Goal: Transaction & Acquisition: Purchase product/service

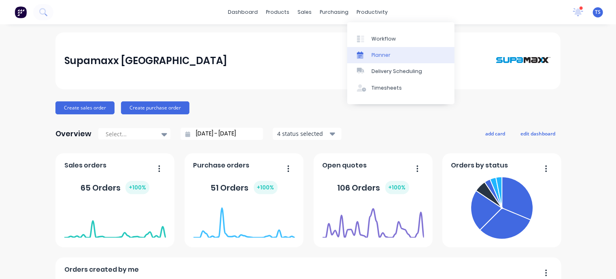
click at [372, 54] on div "Planner" at bounding box center [381, 54] width 19 height 7
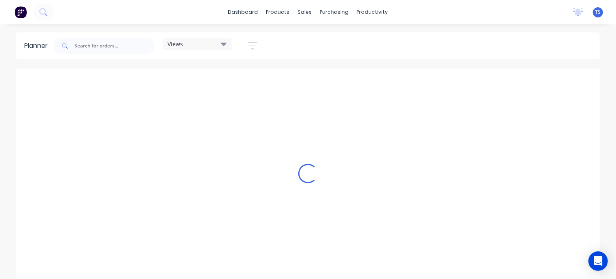
scroll to position [0, 583]
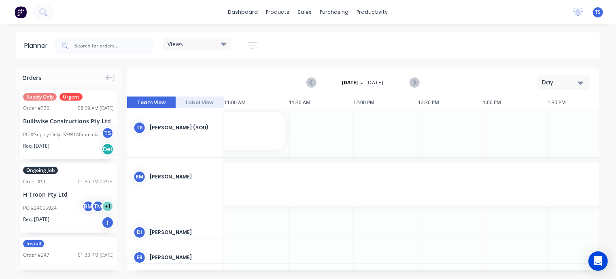
click at [549, 84] on div "Day" at bounding box center [560, 82] width 37 height 9
click at [528, 135] on div "Month" at bounding box center [549, 136] width 80 height 16
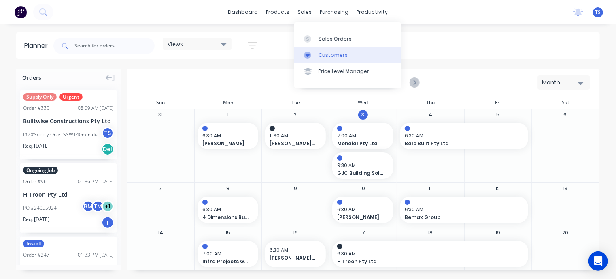
click at [316, 54] on div at bounding box center [310, 54] width 12 height 7
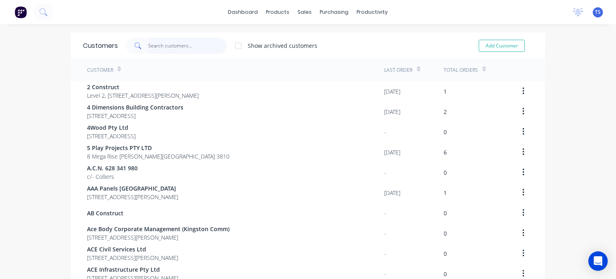
click at [151, 46] on input "text" at bounding box center [188, 46] width 79 height 16
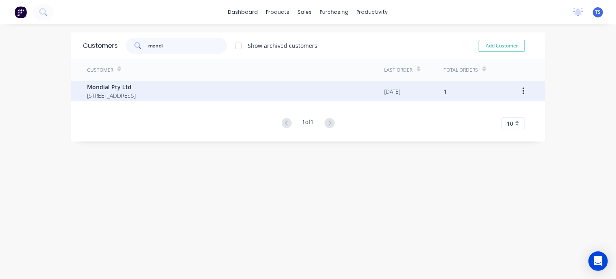
type input "mondi"
click at [136, 90] on span "Mondial Pty Ltd" at bounding box center [111, 87] width 49 height 9
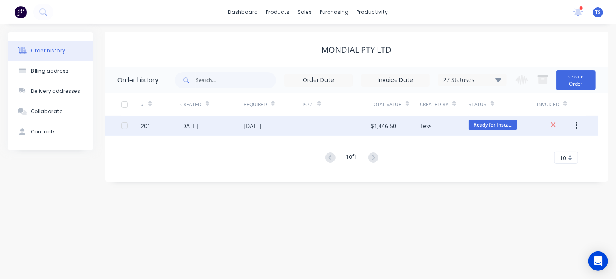
click at [363, 125] on div at bounding box center [336, 125] width 68 height 20
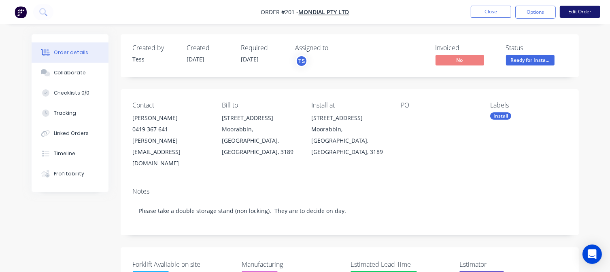
click at [575, 11] on button "Edit Order" at bounding box center [580, 12] width 40 height 12
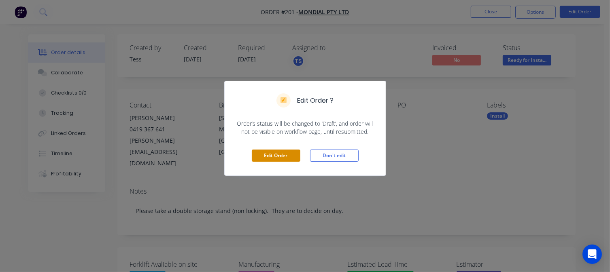
click at [287, 153] on button "Edit Order" at bounding box center [276, 156] width 49 height 12
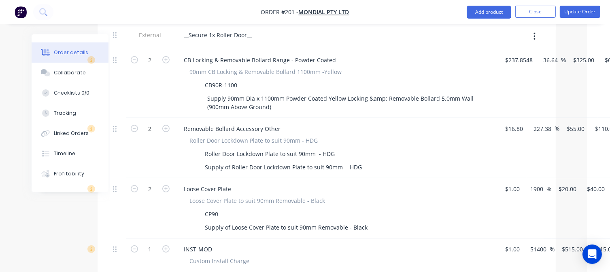
scroll to position [329, 62]
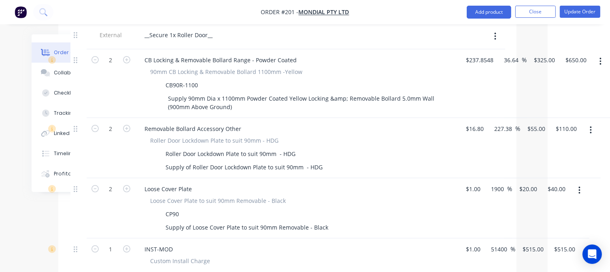
click at [593, 123] on button "button" at bounding box center [590, 130] width 19 height 15
click at [551, 194] on div "Delete" at bounding box center [562, 200] width 62 height 12
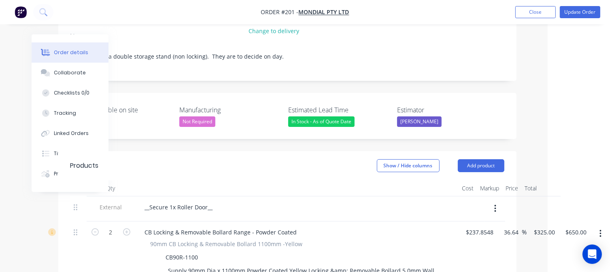
scroll to position [157, 62]
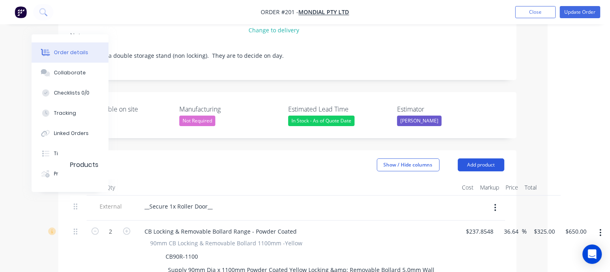
click at [470, 159] on button "Add product" at bounding box center [481, 165] width 47 height 13
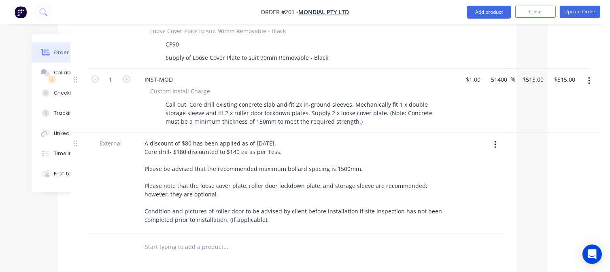
scroll to position [449, 62]
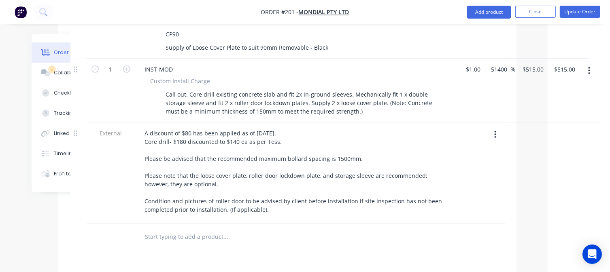
click at [187, 229] on input "text" at bounding box center [226, 237] width 162 height 16
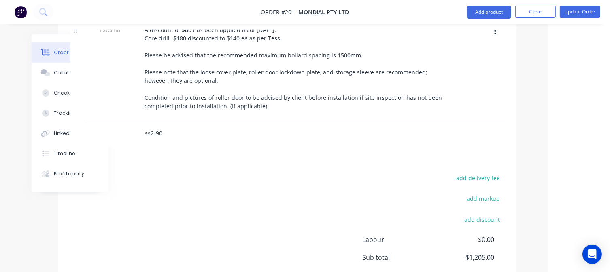
scroll to position [558, 62]
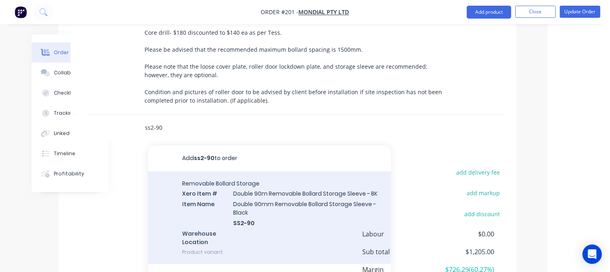
type input "ss2-90"
click at [256, 200] on div "Removable Bollard Storage Xero Item # Double 90m Removable Bollard Storage Slee…" at bounding box center [269, 218] width 243 height 93
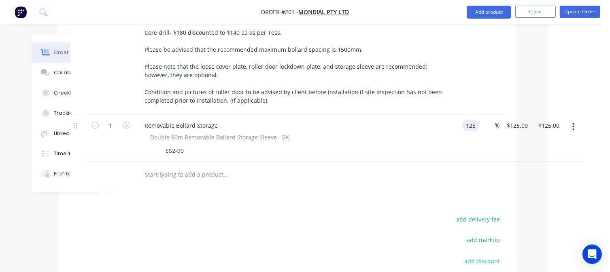
click at [477, 120] on input "125" at bounding box center [473, 126] width 14 height 12
click at [517, 120] on input "$125.00" at bounding box center [514, 126] width 25 height 12
type input "$1.00"
type input "1"
type input "$1.00"
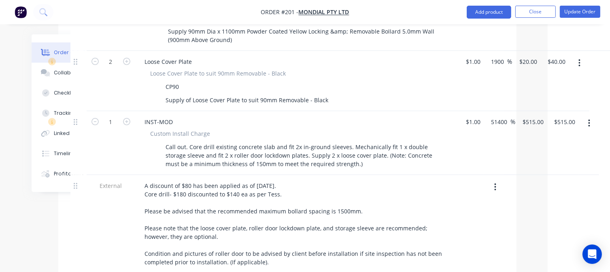
scroll to position [397, 62]
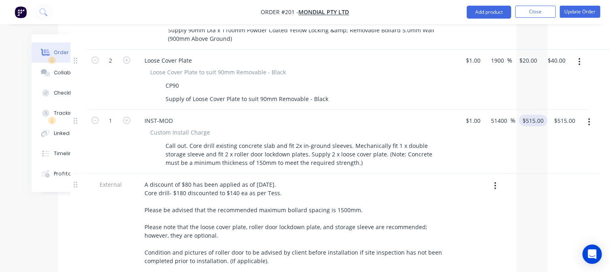
type input "120"
type input "515"
type input "11900"
type input "$120.00"
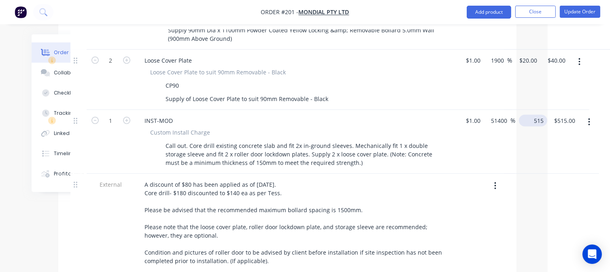
click at [528, 115] on input "515" at bounding box center [534, 121] width 25 height 12
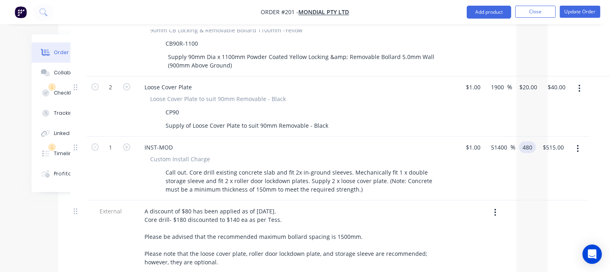
scroll to position [373, 62]
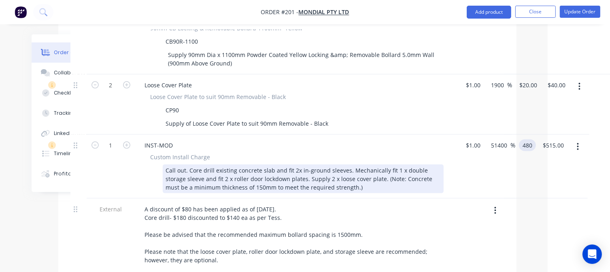
type input "480"
type input "47900"
type input "$480.00"
drag, startPoint x: 285, startPoint y: 166, endPoint x: 205, endPoint y: 166, distance: 79.8
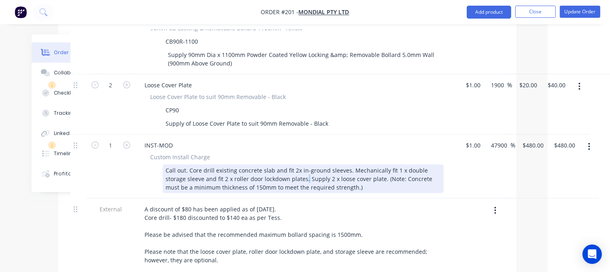
click at [205, 166] on div "Call out. Core drill existing concrete slab and fit 2x in-ground sleeves. Mecha…" at bounding box center [303, 179] width 281 height 29
click at [285, 165] on div "Call out. Core drill existing concrete slab and fit 2x in-ground sleeves. Mecha…" at bounding box center [303, 179] width 281 height 29
drag, startPoint x: 285, startPoint y: 167, endPoint x: 184, endPoint y: 166, distance: 100.4
click at [184, 166] on div "Call out. Core drill existing concrete slab and fit 2x in-ground sleeves. Mecha…" at bounding box center [303, 179] width 281 height 29
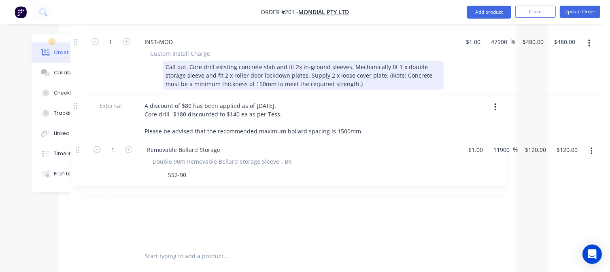
scroll to position [476, 62]
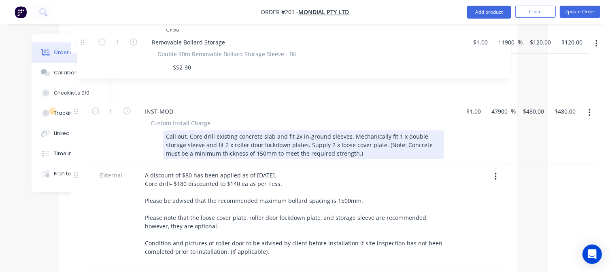
drag, startPoint x: 76, startPoint y: 195, endPoint x: 83, endPoint y: 40, distance: 154.8
click at [83, 40] on div "External __Secure 1x Roller Door__ 2 CB Locking & Removable Bollard Range - Pow…" at bounding box center [288, 83] width 434 height 367
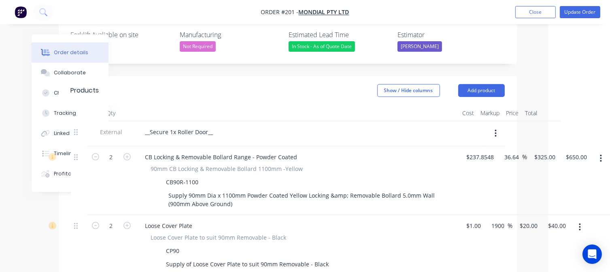
scroll to position [222, 62]
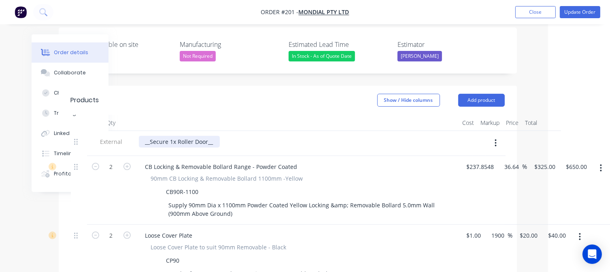
click at [214, 136] on div "__Secure 1x Roller Door__" at bounding box center [179, 142] width 81 height 12
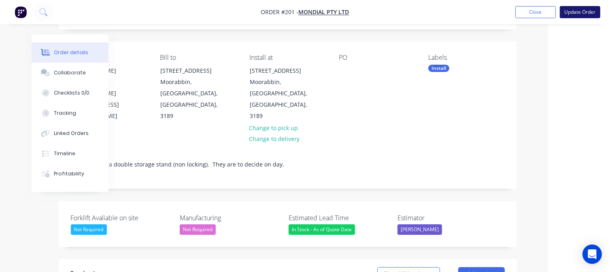
click at [578, 11] on button "Update Order" at bounding box center [580, 12] width 40 height 12
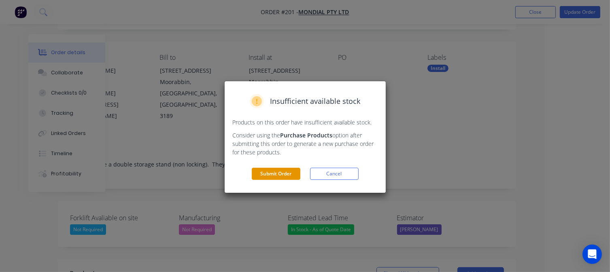
click at [266, 173] on button "Submit Order" at bounding box center [276, 174] width 49 height 12
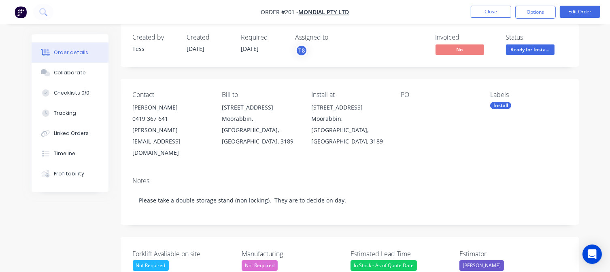
scroll to position [0, 0]
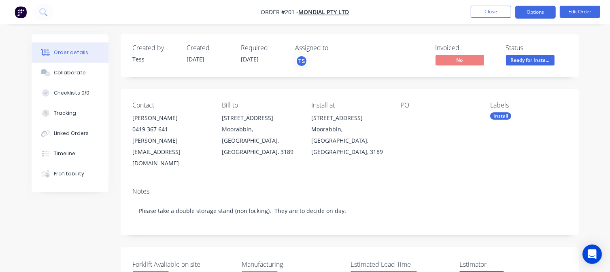
click at [540, 12] on button "Options" at bounding box center [535, 12] width 40 height 13
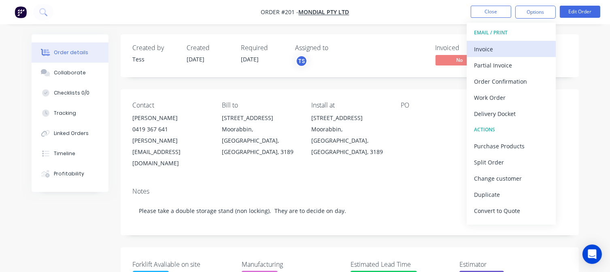
click at [495, 51] on div "Invoice" at bounding box center [511, 49] width 75 height 12
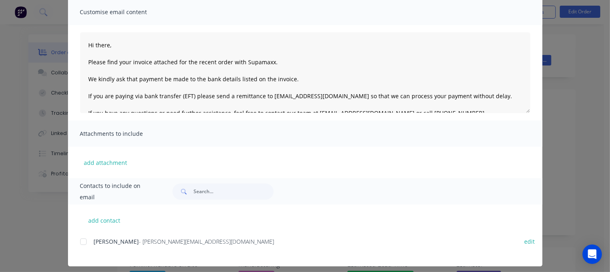
scroll to position [66, 0]
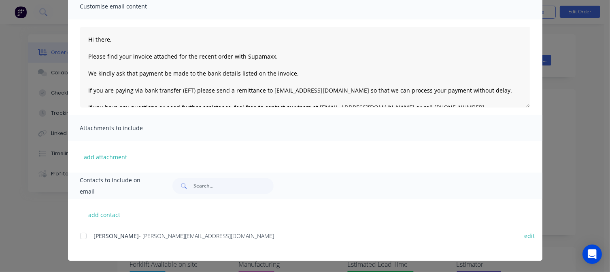
click at [83, 235] on div at bounding box center [83, 236] width 16 height 16
click at [99, 214] on button "add contact" at bounding box center [104, 215] width 49 height 12
select select "AU"
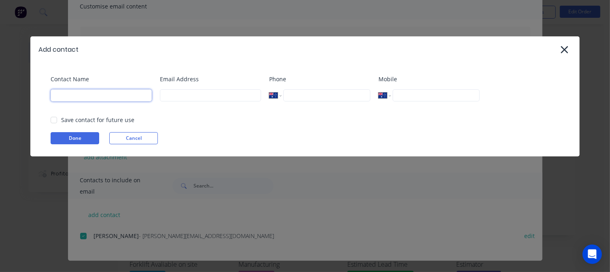
click at [145, 95] on input at bounding box center [101, 95] width 101 height 12
type input "Tess"
click at [175, 95] on input at bounding box center [210, 95] width 101 height 12
type input "tess@supamaxx.com.au"
click at [83, 138] on button "Done" at bounding box center [75, 138] width 49 height 12
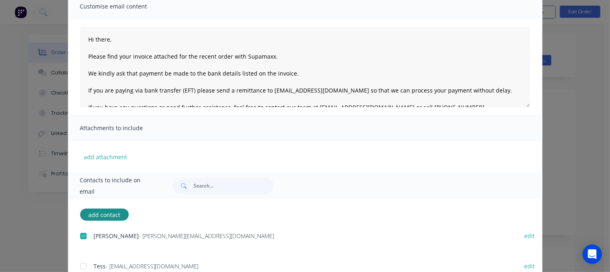
click at [80, 266] on div at bounding box center [83, 267] width 16 height 16
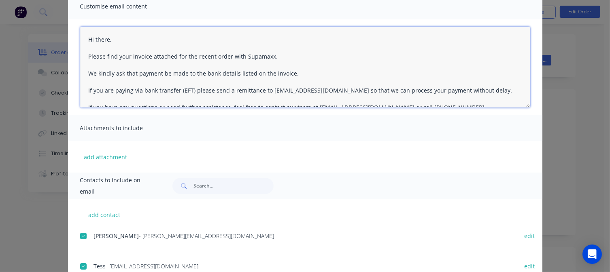
click at [108, 40] on textarea "Hi there, Please find your invoice attached for the recent order with Supamaxx.…" at bounding box center [305, 67] width 450 height 81
click at [226, 56] on textarea "Hi Joe, Please find your invoice attached for the recent order with Supamaxx. W…" at bounding box center [305, 67] width 450 height 81
click at [299, 72] on textarea "Hi Joe, Please find your invoice attached for the recent works completed by Sup…" at bounding box center [305, 67] width 450 height 81
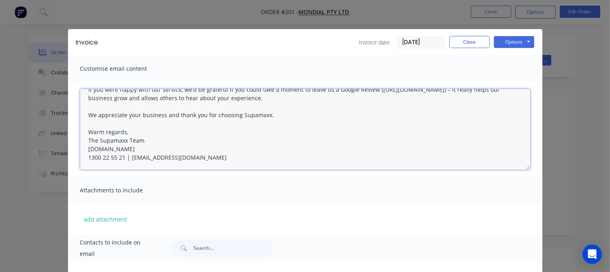
scroll to position [0, 0]
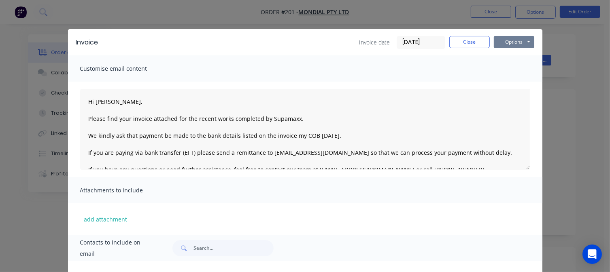
click at [508, 41] on button "Options" at bounding box center [514, 42] width 40 height 12
click at [509, 84] on button "Email" at bounding box center [520, 83] width 52 height 13
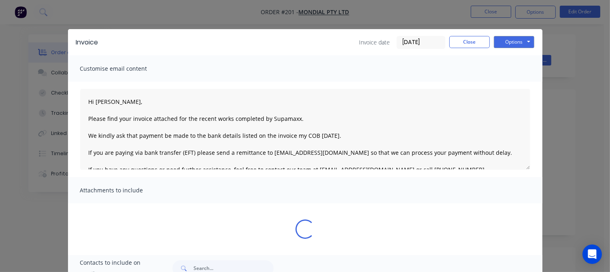
type textarea "Hi there, Please find your invoice attached for the recent order with Supamaxx.…"
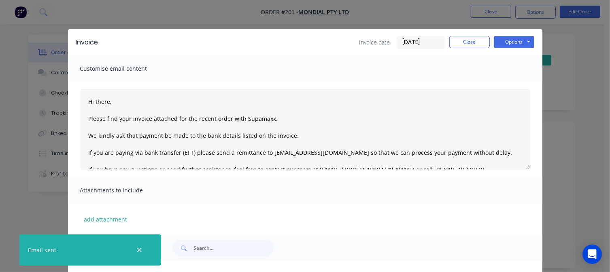
click at [464, 63] on div "Customise email content" at bounding box center [305, 68] width 475 height 26
click at [464, 45] on button "Close" at bounding box center [469, 42] width 40 height 12
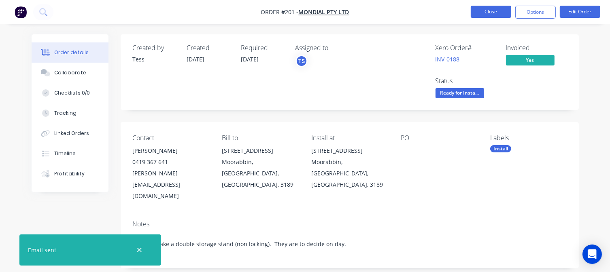
click at [487, 13] on button "Close" at bounding box center [491, 12] width 40 height 12
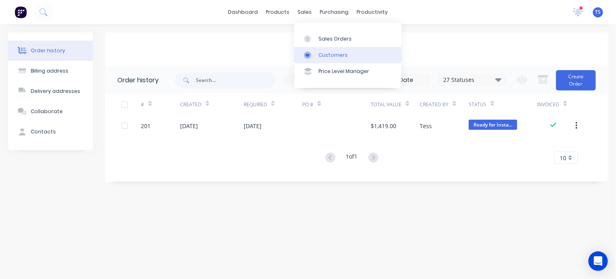
click at [324, 55] on div "Customers" at bounding box center [333, 54] width 29 height 7
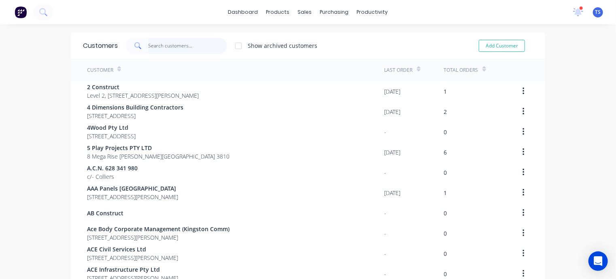
click at [180, 43] on input "text" at bounding box center [188, 46] width 79 height 16
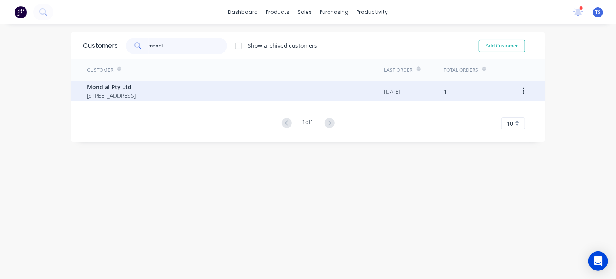
type input "mondi"
click at [128, 91] on span "[STREET_ADDRESS]" at bounding box center [111, 95] width 49 height 9
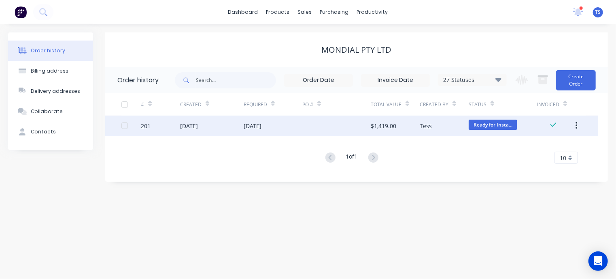
click at [309, 126] on div at bounding box center [336, 125] width 68 height 20
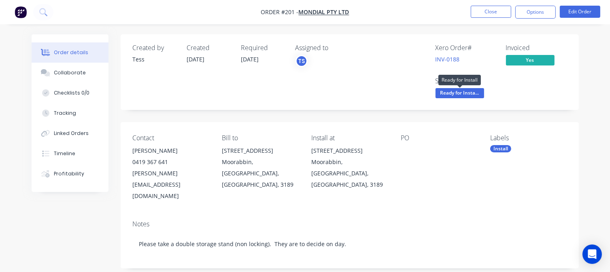
click at [470, 91] on span "Ready for Insta..." at bounding box center [460, 93] width 49 height 10
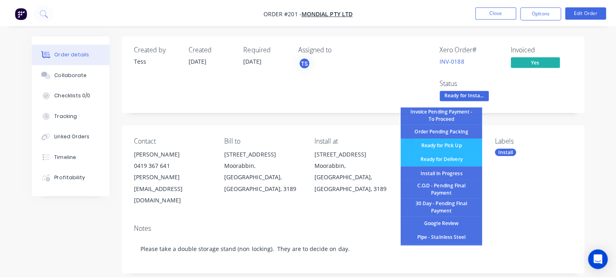
scroll to position [55, 0]
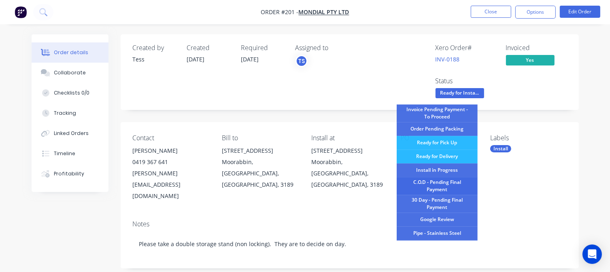
click at [434, 184] on div "C.O.D - Pending Final Payment" at bounding box center [437, 186] width 81 height 18
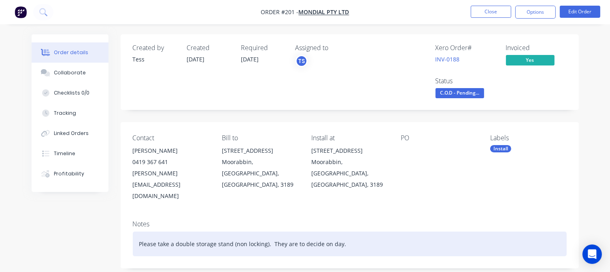
click at [338, 234] on div "Please take a double storage stand (non locking). They are to decide on day." at bounding box center [350, 244] width 434 height 25
drag, startPoint x: 347, startPoint y: 234, endPoint x: 109, endPoint y: 236, distance: 238.5
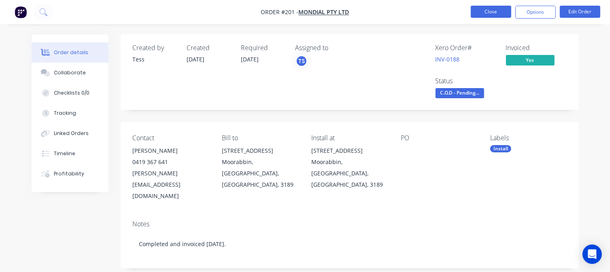
click at [501, 12] on button "Close" at bounding box center [491, 12] width 40 height 12
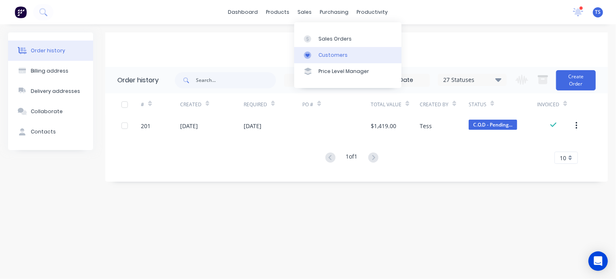
click at [323, 55] on div "Customers" at bounding box center [333, 54] width 29 height 7
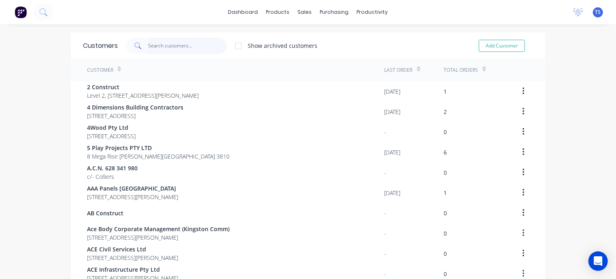
click at [178, 45] on input "text" at bounding box center [188, 46] width 79 height 16
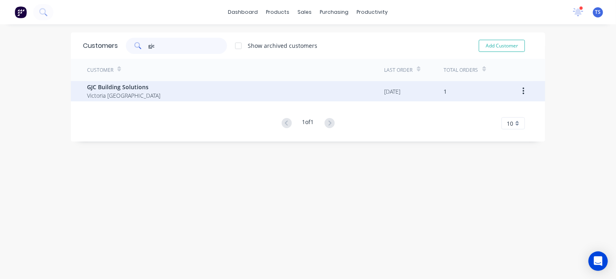
type input "gjc"
click at [125, 87] on span "GJC Building Solutions" at bounding box center [123, 87] width 73 height 9
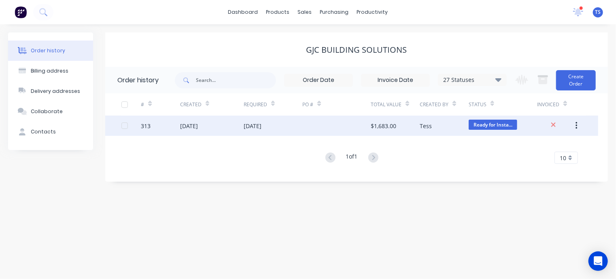
click at [293, 125] on div "29 Aug 2025" at bounding box center [273, 125] width 59 height 20
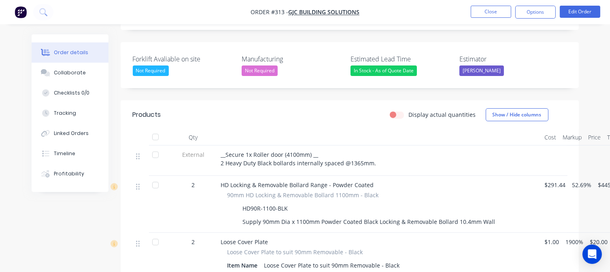
scroll to position [192, 0]
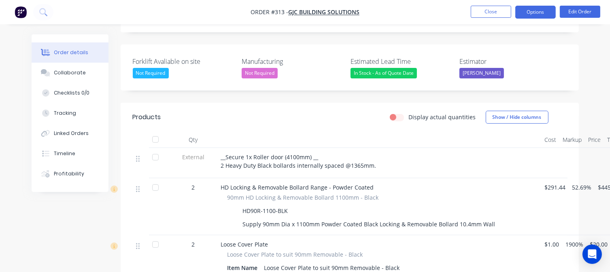
click at [533, 9] on button "Options" at bounding box center [535, 12] width 40 height 13
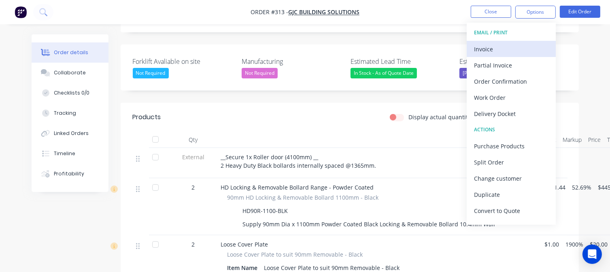
click at [497, 53] on div "Invoice" at bounding box center [511, 49] width 75 height 12
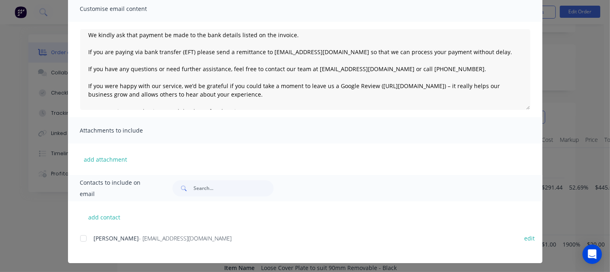
scroll to position [66, 0]
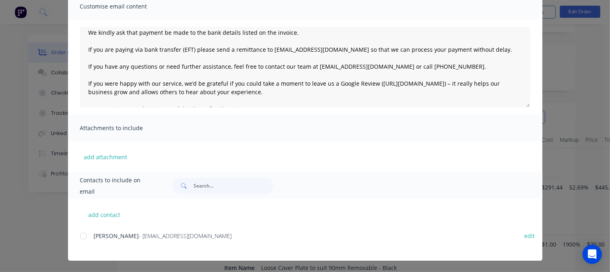
click at [83, 239] on div at bounding box center [83, 236] width 16 height 16
click at [96, 213] on button "add contact" at bounding box center [104, 215] width 49 height 12
select select "AU"
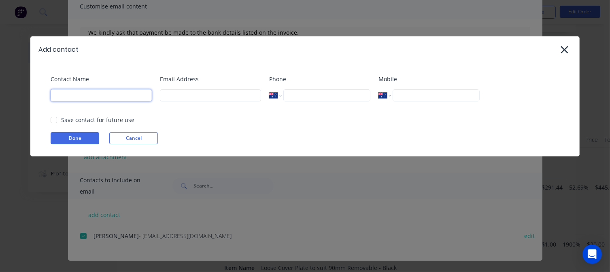
click at [105, 94] on input at bounding box center [101, 95] width 101 height 12
type input "Tess"
click at [177, 96] on input at bounding box center [210, 95] width 101 height 12
type input "tess@supamaxx.com.au"
click at [86, 139] on button "Done" at bounding box center [75, 138] width 49 height 12
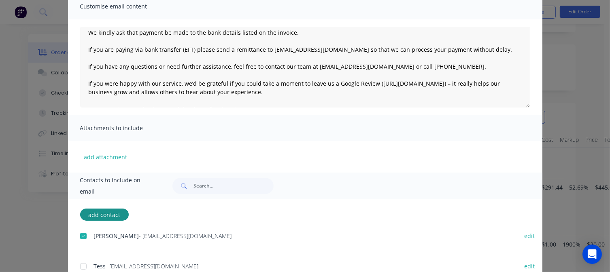
click at [80, 267] on div at bounding box center [83, 267] width 16 height 16
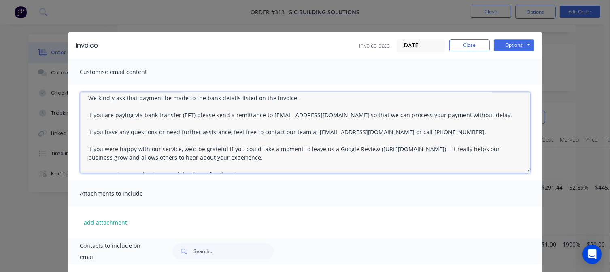
scroll to position [0, 0]
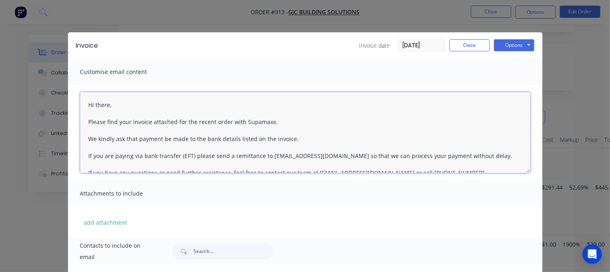
click at [110, 103] on textarea "Hi there, Please find your invoice attached for the recent order with Supamaxx.…" at bounding box center [305, 132] width 450 height 81
click at [225, 121] on textarea "Hi Lachie, Please find your invoice attached for the recent order with Supamaxx…" at bounding box center [305, 132] width 450 height 81
click at [270, 120] on textarea "Hi Lachie, Please find your invoice attached for the recent works completed wit…" at bounding box center [305, 132] width 450 height 81
click at [292, 138] on textarea "Hi Lachie, Please find your invoice attached for the recent works completed by …" at bounding box center [305, 132] width 450 height 81
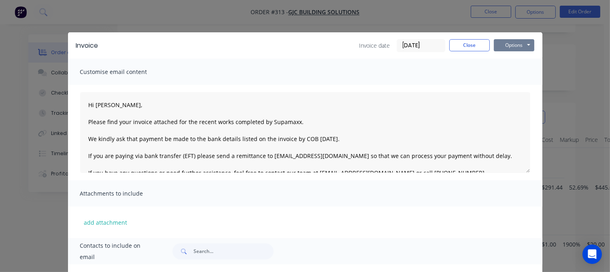
click at [502, 45] on button "Options" at bounding box center [514, 45] width 40 height 12
click at [509, 88] on button "Email" at bounding box center [520, 86] width 52 height 13
type textarea "Hi there, Please find your invoice attached for the recent order with Supamaxx.…"
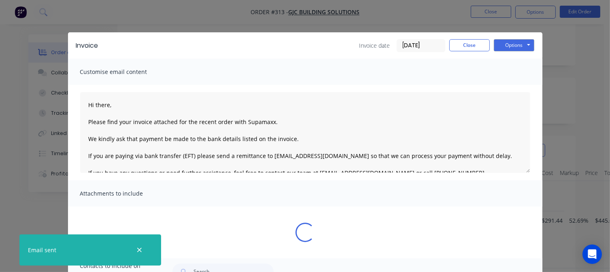
scroll to position [225, 0]
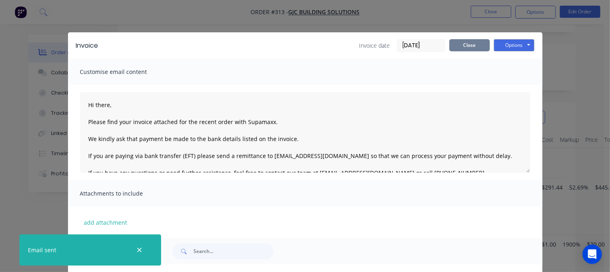
click at [461, 44] on button "Close" at bounding box center [469, 45] width 40 height 12
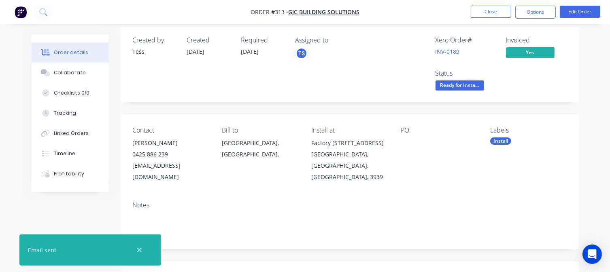
scroll to position [0, 0]
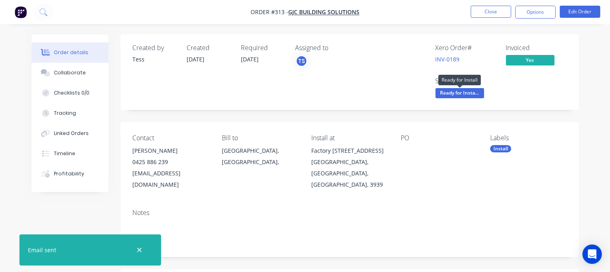
click at [451, 94] on span "Ready for Insta..." at bounding box center [460, 93] width 49 height 10
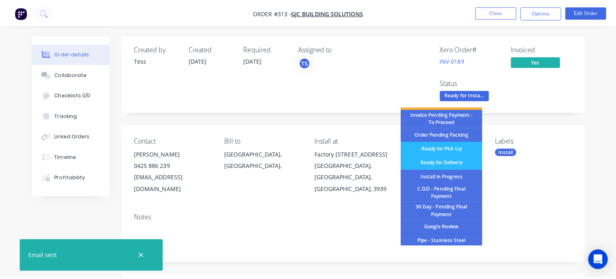
scroll to position [54, 0]
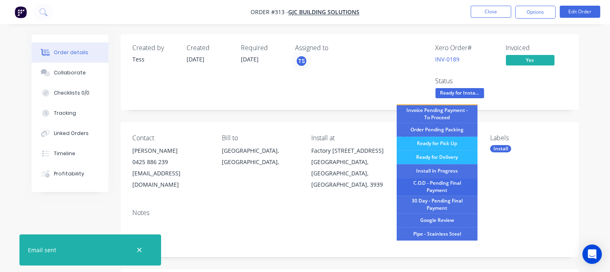
click at [443, 185] on div "C.O.D - Pending Final Payment" at bounding box center [437, 187] width 81 height 18
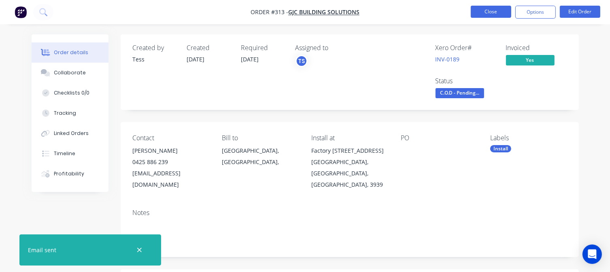
click at [492, 13] on button "Close" at bounding box center [491, 12] width 40 height 12
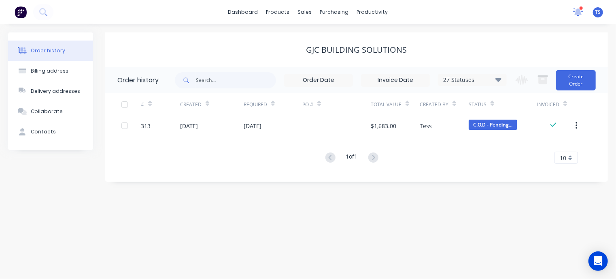
click at [578, 9] on icon at bounding box center [578, 11] width 7 height 6
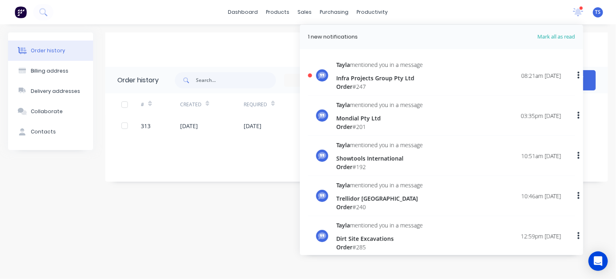
click at [368, 78] on div "Infra Projects Group Pty Ltd" at bounding box center [379, 78] width 87 height 9
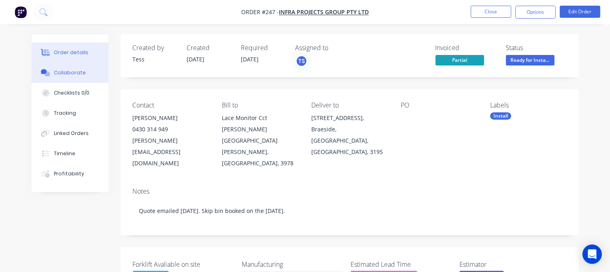
click at [66, 73] on div "Collaborate" at bounding box center [70, 72] width 32 height 7
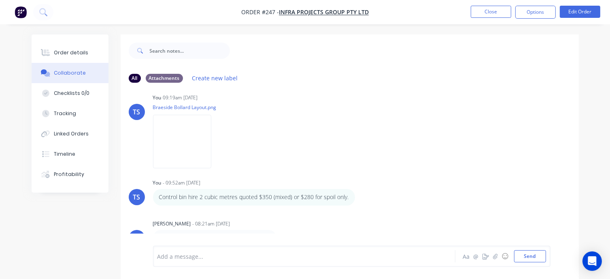
scroll to position [12, 0]
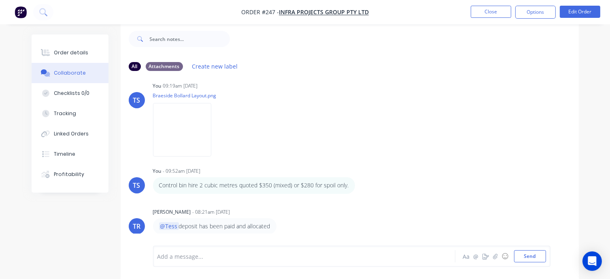
click at [222, 249] on div "Add a message... Aa @ ☺ Send" at bounding box center [352, 255] width 398 height 21
click at [213, 254] on div at bounding box center [303, 256] width 291 height 9
click at [526, 259] on button "Send" at bounding box center [530, 256] width 32 height 12
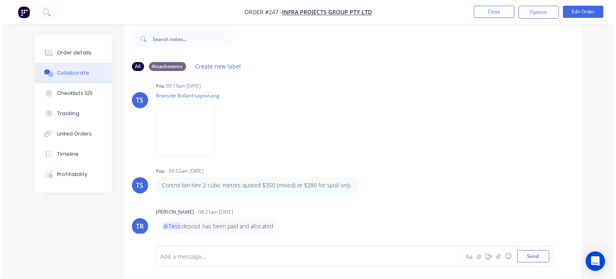
scroll to position [0, 0]
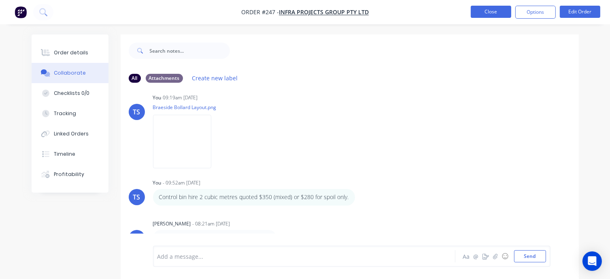
click at [481, 9] on button "Close" at bounding box center [491, 12] width 40 height 12
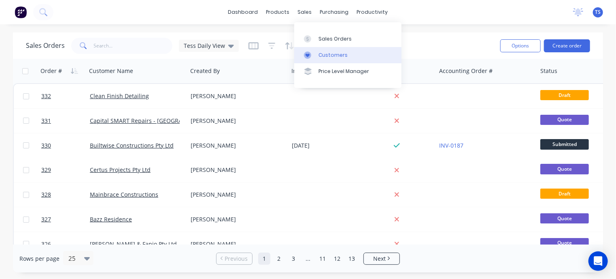
click at [323, 57] on div "Customers" at bounding box center [333, 54] width 29 height 7
